Goal: Use online tool/utility: Utilize a website feature to perform a specific function

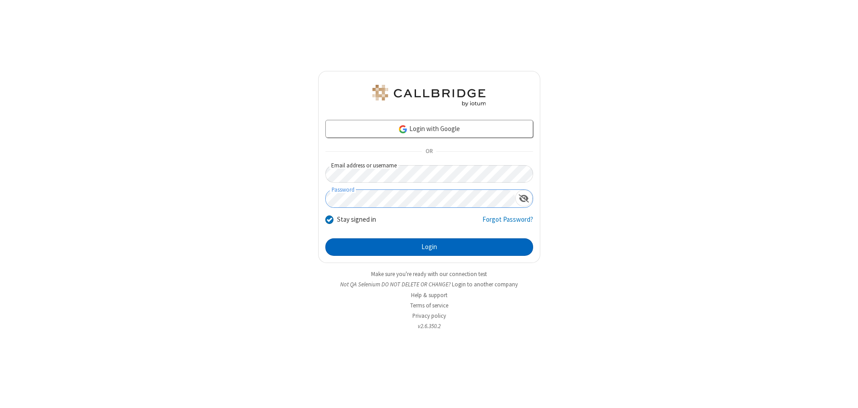
click at [429, 247] on button "Login" at bounding box center [429, 247] width 208 height 18
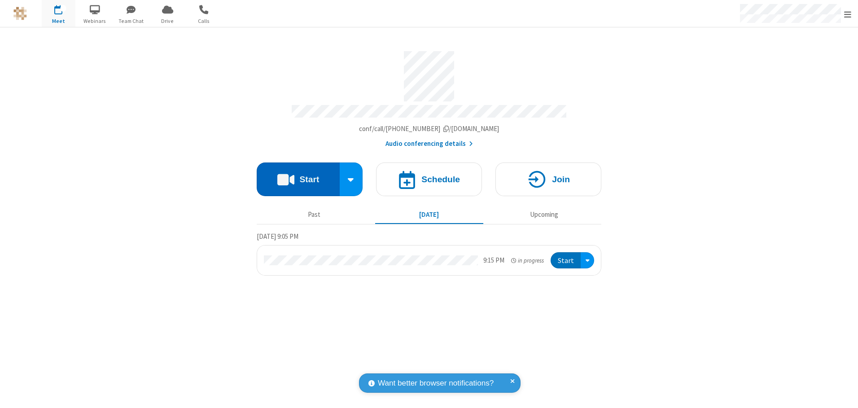
click at [298, 176] on button "Start" at bounding box center [298, 180] width 83 height 34
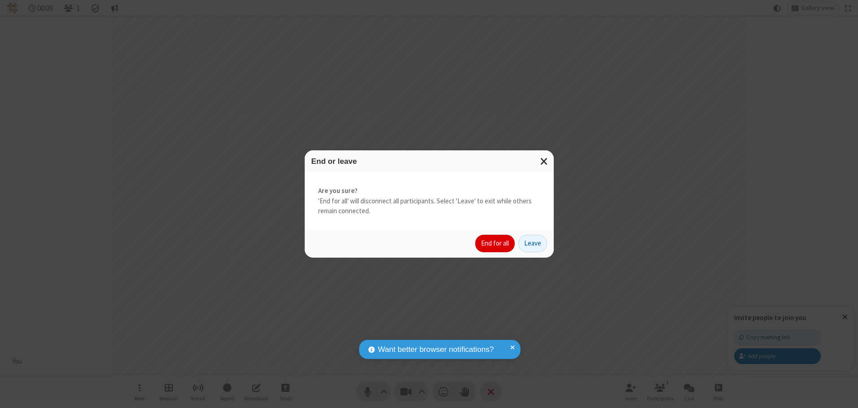
click at [496, 243] on button "End for all" at bounding box center [495, 244] width 40 height 18
